Goal: Task Accomplishment & Management: Manage account settings

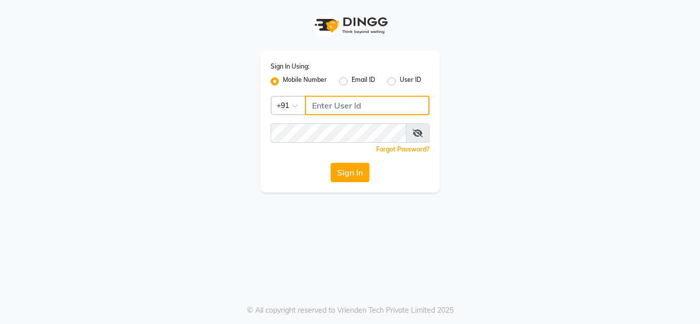
click at [331, 104] on input "Username" at bounding box center [367, 105] width 125 height 19
click at [310, 110] on input "Username" at bounding box center [367, 105] width 125 height 19
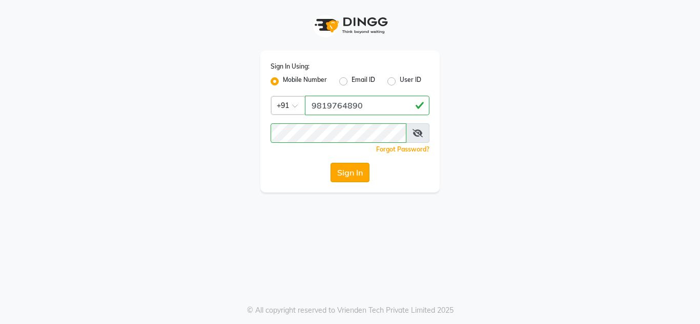
click at [355, 182] on button "Sign In" at bounding box center [350, 172] width 39 height 19
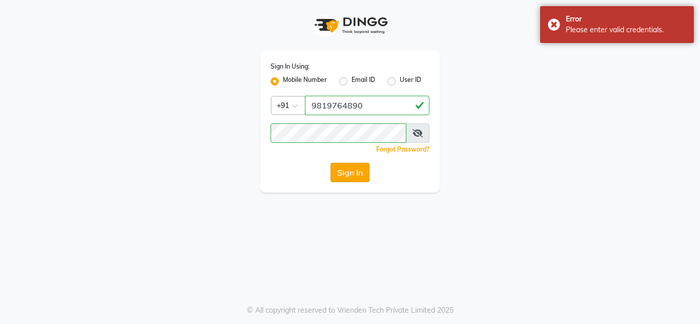
click at [354, 177] on button "Sign In" at bounding box center [350, 172] width 39 height 19
click at [354, 177] on div "Sign In" at bounding box center [350, 172] width 159 height 19
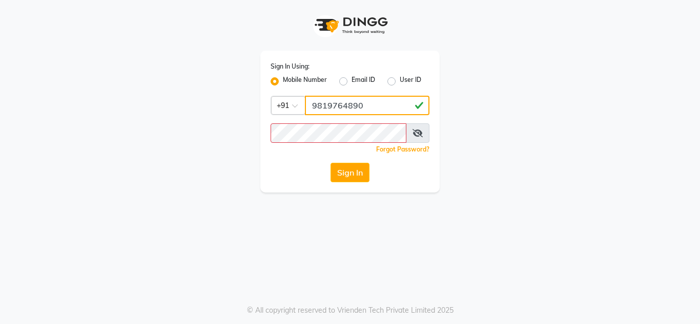
click at [392, 108] on input "9819764890" at bounding box center [367, 105] width 125 height 19
type input "9"
type input "9004414890"
click at [403, 150] on link "Forgot Password?" at bounding box center [402, 150] width 53 height 8
click at [336, 109] on input "Username" at bounding box center [367, 105] width 125 height 19
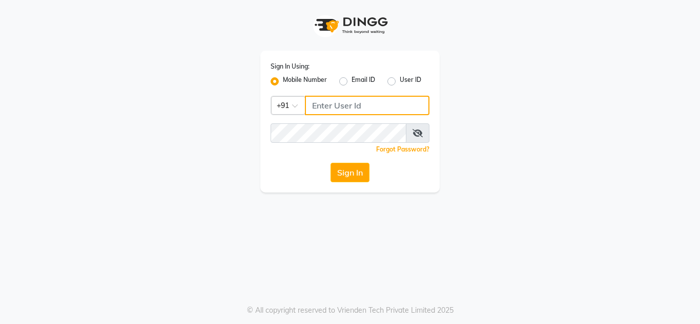
type input "9"
click at [398, 150] on link "Forgot Password?" at bounding box center [402, 150] width 53 height 8
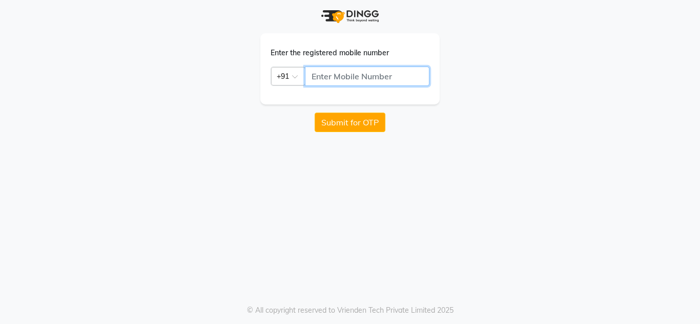
click at [324, 78] on input "text" at bounding box center [367, 76] width 125 height 19
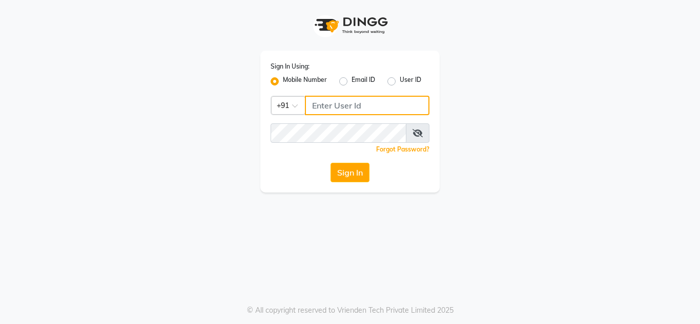
click at [338, 106] on input "Username" at bounding box center [367, 105] width 125 height 19
type input "9004414890"
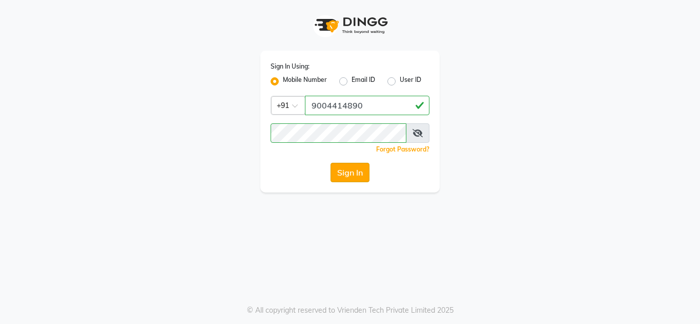
click at [356, 172] on button "Sign In" at bounding box center [350, 172] width 39 height 19
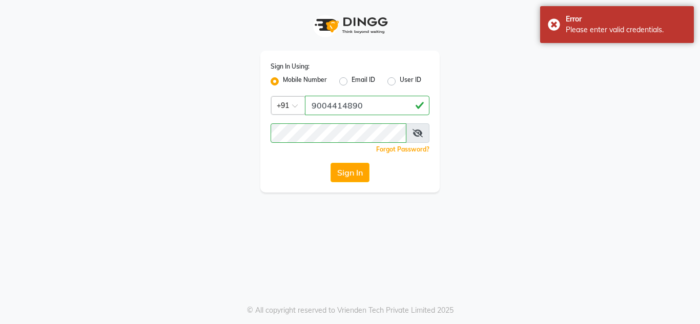
click at [415, 149] on link "Forgot Password?" at bounding box center [402, 150] width 53 height 8
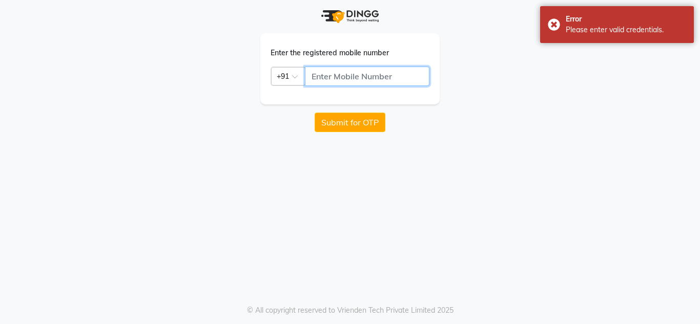
click at [319, 71] on input "text" at bounding box center [367, 76] width 125 height 19
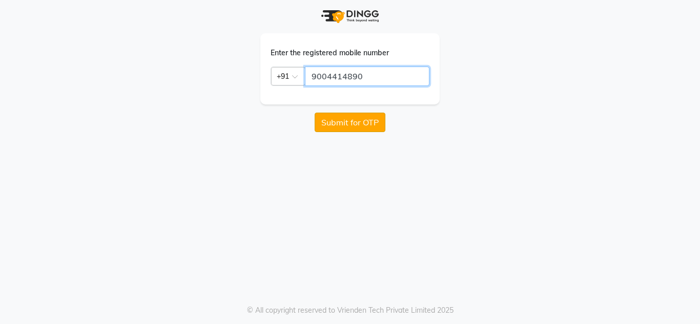
type input "9004414890"
click at [354, 127] on button "Submit for OTP" at bounding box center [350, 122] width 71 height 19
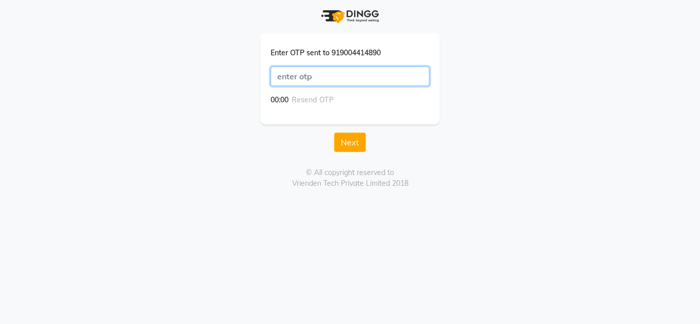
click at [283, 71] on input "text" at bounding box center [350, 76] width 159 height 19
type input "4547"
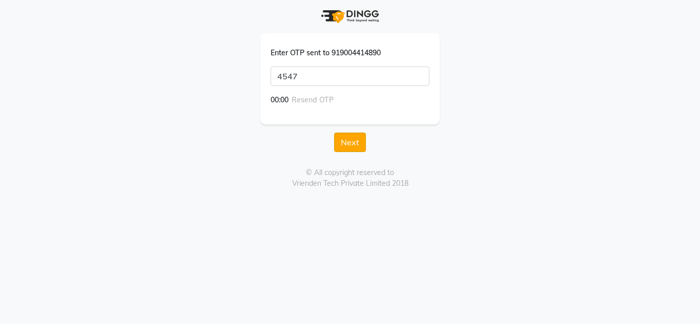
click at [354, 137] on button "Next" at bounding box center [350, 142] width 32 height 19
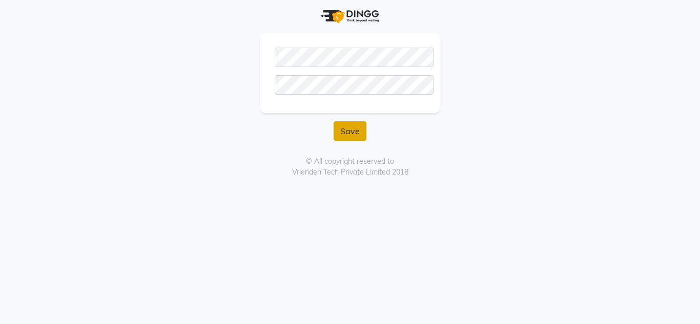
click at [356, 132] on button "Save" at bounding box center [350, 130] width 33 height 19
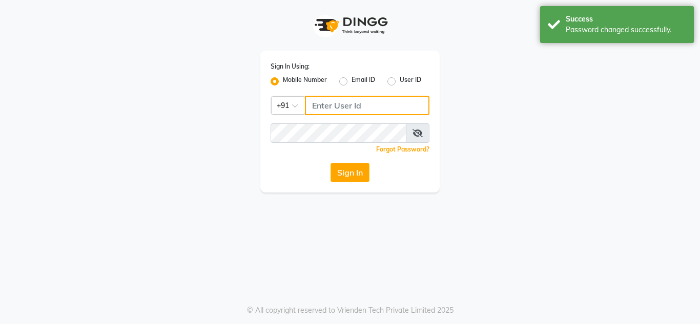
click at [330, 111] on input "Username" at bounding box center [367, 105] width 125 height 19
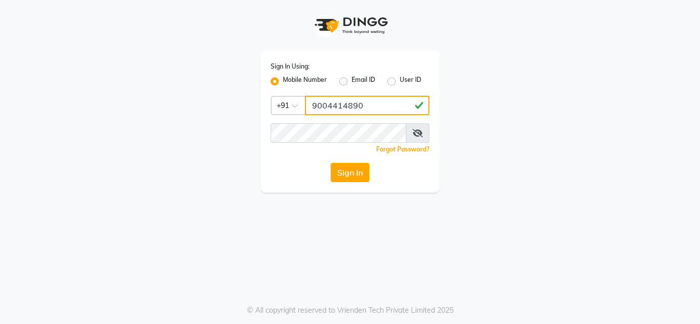
type input "9004414890"
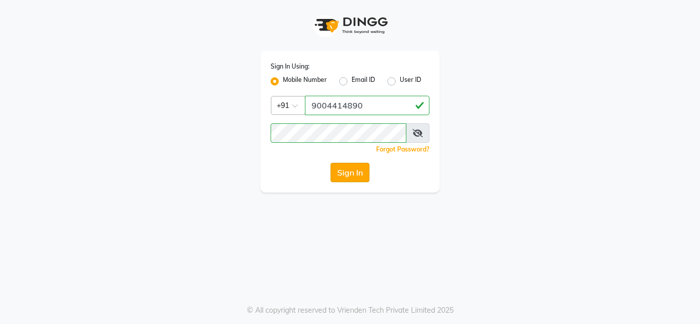
click at [357, 178] on button "Sign In" at bounding box center [350, 172] width 39 height 19
